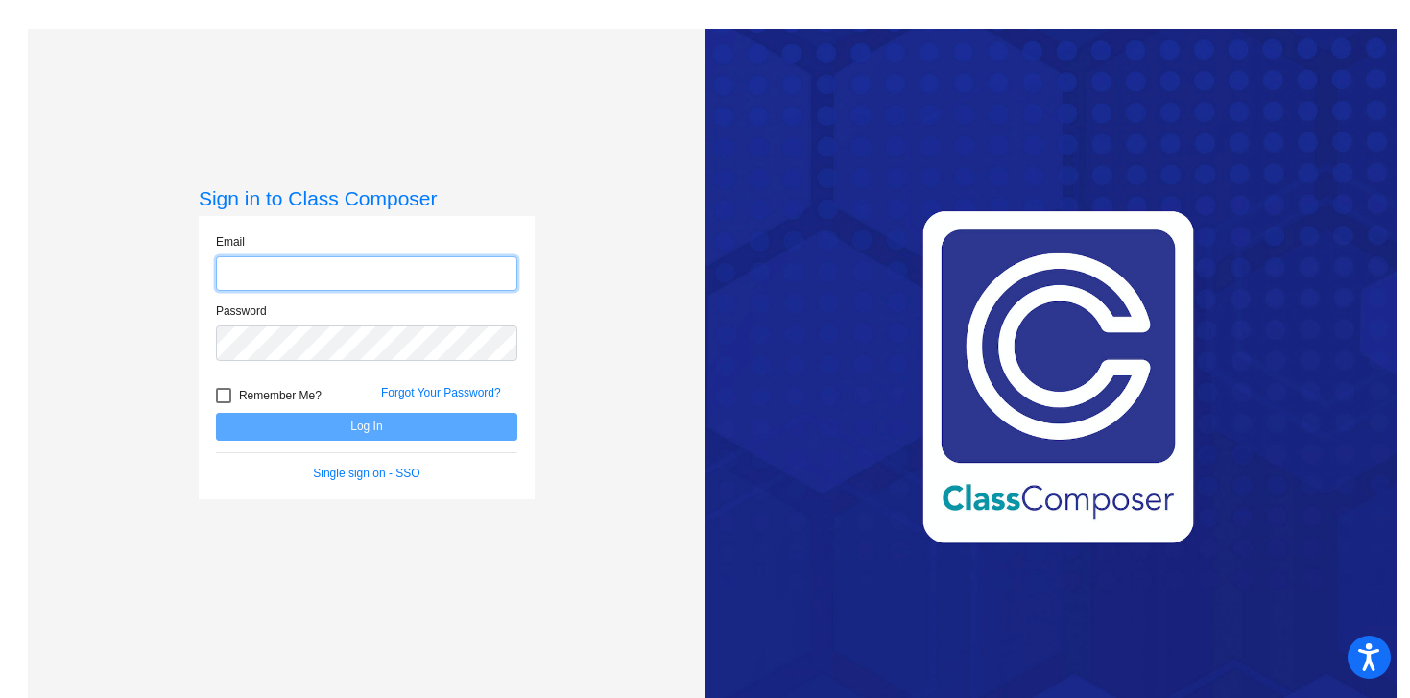
click at [232, 277] on input "email" at bounding box center [366, 274] width 301 height 36
type input "[EMAIL_ADDRESS][DOMAIN_NAME]"
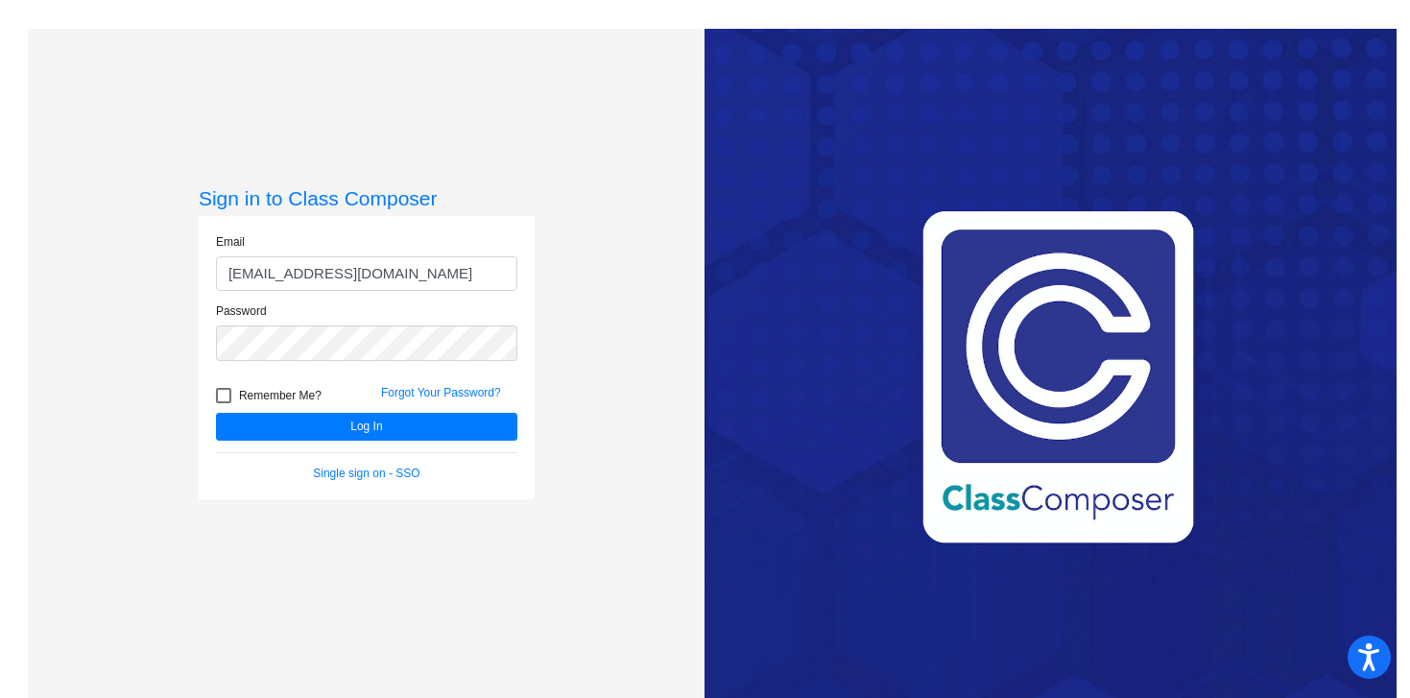
click at [223, 397] on div at bounding box center [223, 395] width 15 height 15
click at [223, 403] on input "Remember Me?" at bounding box center [223, 403] width 1 height 1
checkbox input "true"
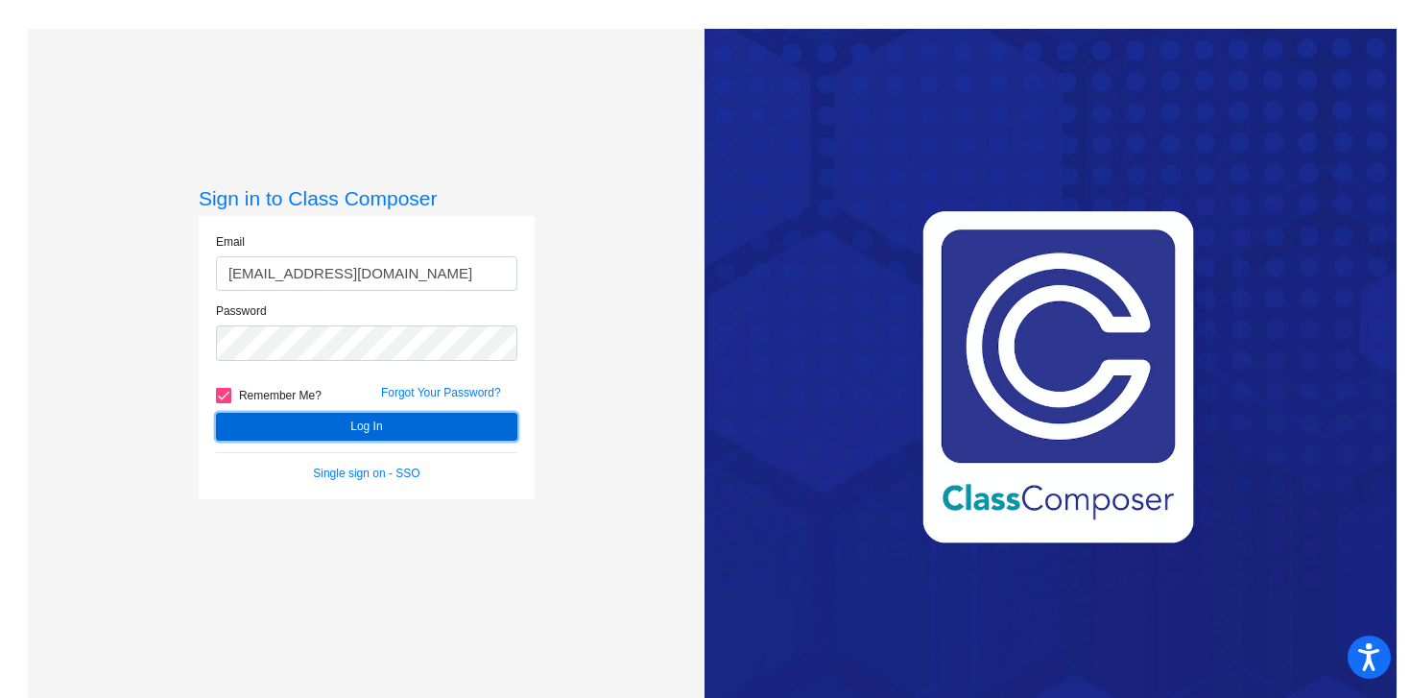
click at [367, 422] on button "Log In" at bounding box center [366, 427] width 301 height 28
click at [376, 425] on button "Log In" at bounding box center [366, 427] width 301 height 28
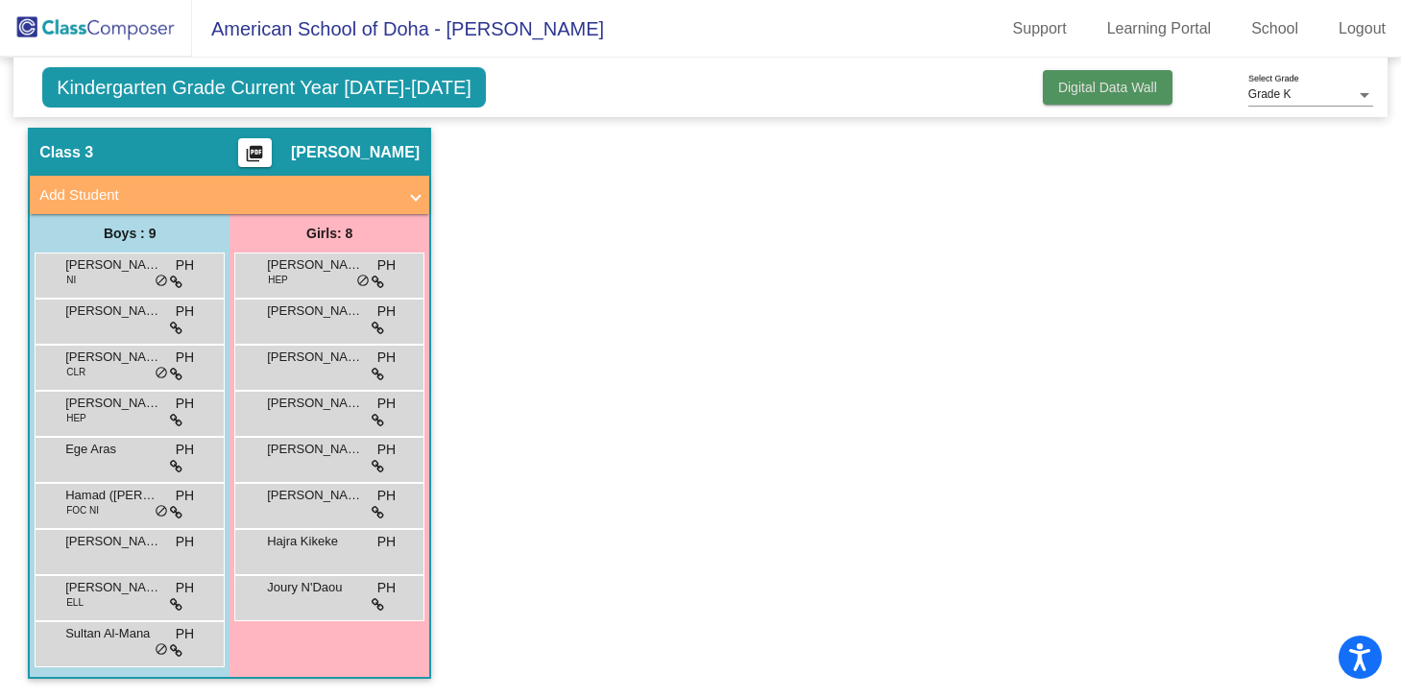
click at [1120, 81] on span "Digital Data Wall" at bounding box center [1107, 87] width 99 height 15
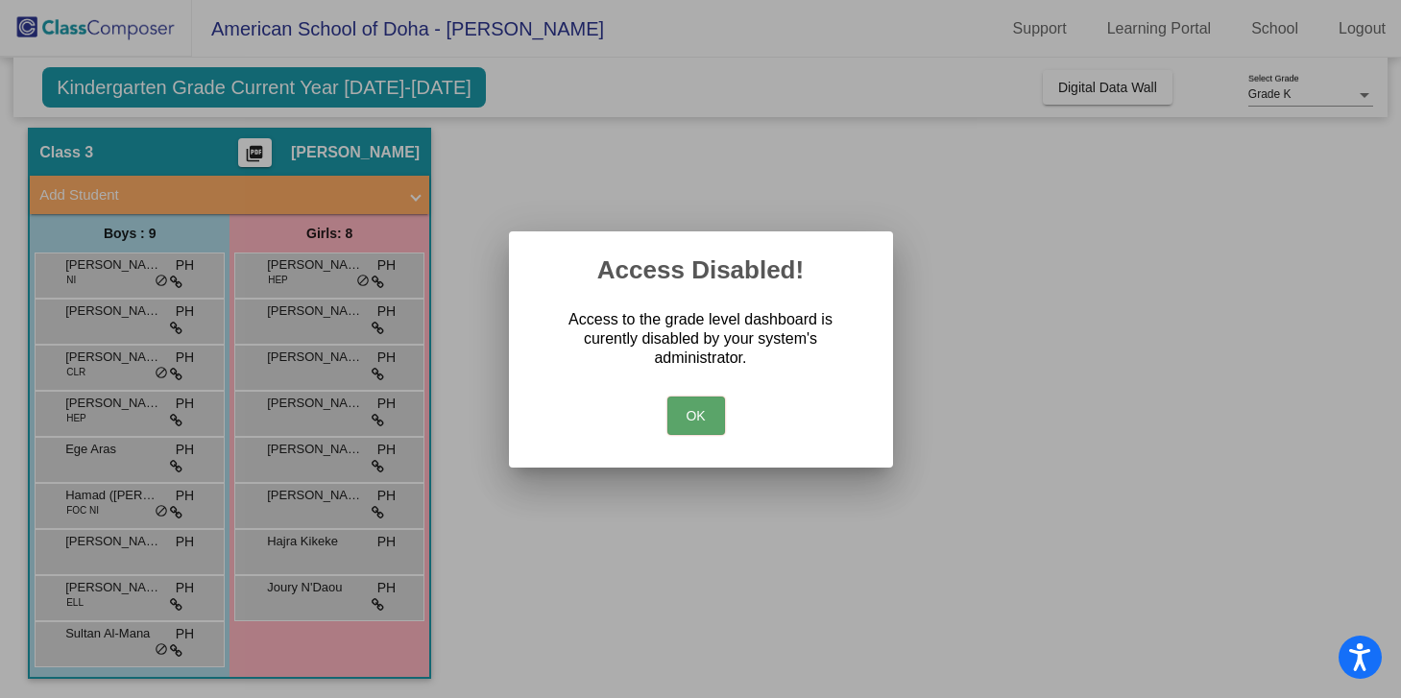
click at [690, 411] on button "OK" at bounding box center [696, 416] width 58 height 38
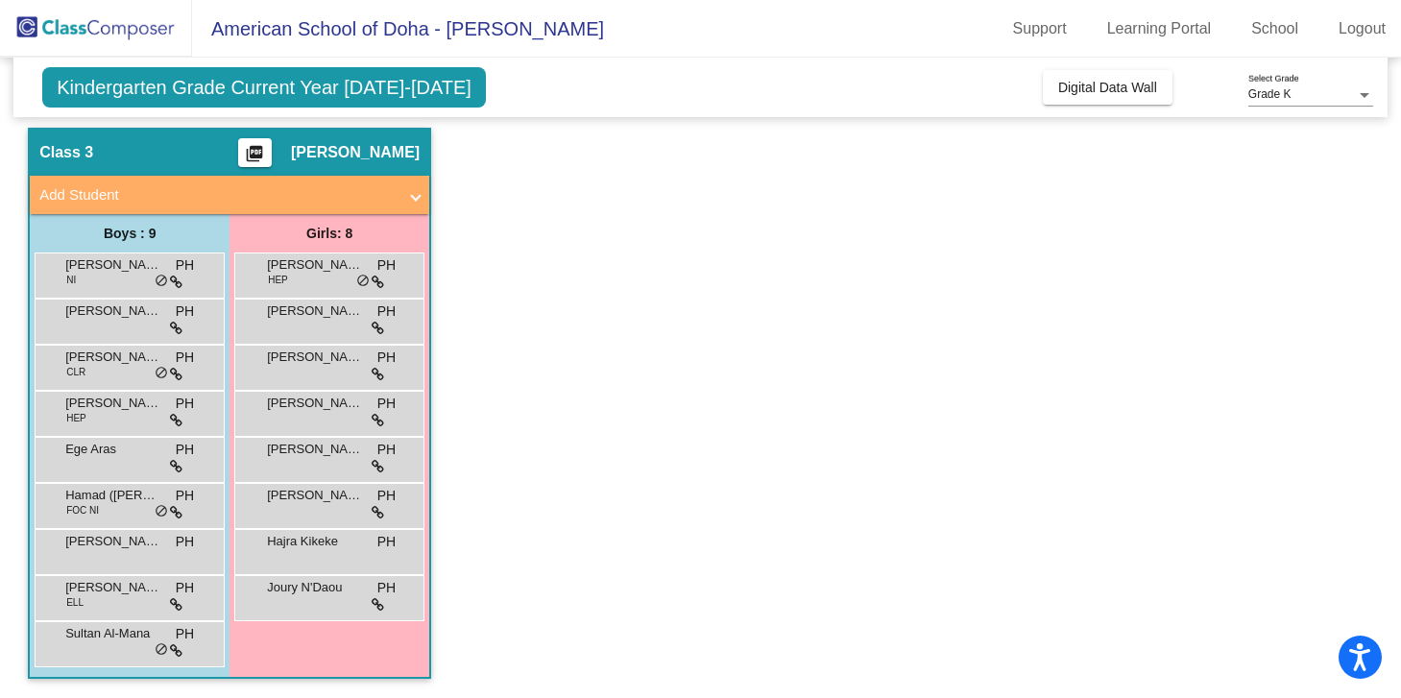
scroll to position [55, 0]
